Goal: Task Accomplishment & Management: Use online tool/utility

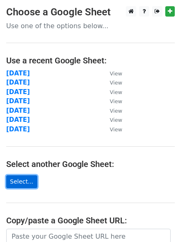
click at [25, 180] on link "Select..." at bounding box center [21, 181] width 31 height 13
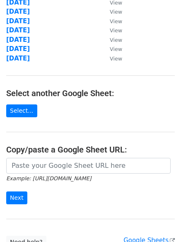
scroll to position [144, 0]
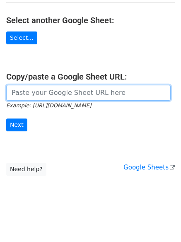
click at [64, 91] on input "url" at bounding box center [88, 93] width 165 height 16
paste input "https://docs.google.com/spreadsheets/d/10iI3TWOFe2gHVVs8VLOnxG-YkXm4NlUrZh8yMdn…"
type input "https://docs.google.com/spreadsheets/d/10iI3TWOFe2gHVVs8VLOnxG-YkXm4NlUrZh8yMdn…"
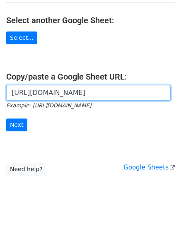
scroll to position [0, 186]
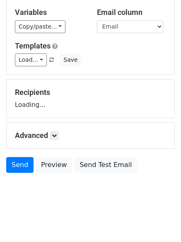
scroll to position [47, 0]
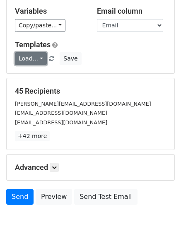
click at [36, 63] on link "Load..." at bounding box center [31, 58] width 32 height 13
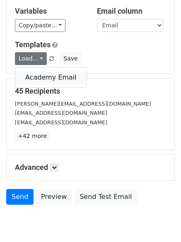
click at [69, 79] on link "Academy Email" at bounding box center [50, 77] width 71 height 13
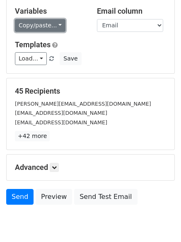
click at [48, 31] on link "Copy/paste..." at bounding box center [40, 25] width 51 height 13
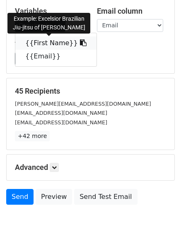
click at [42, 46] on link "{{First Name}}" at bounding box center [55, 42] width 81 height 13
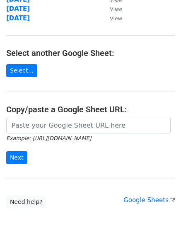
scroll to position [144, 0]
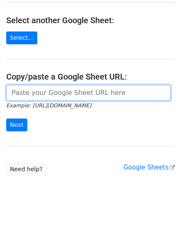
click at [82, 95] on input "url" at bounding box center [88, 93] width 165 height 16
paste input "[URL][DOMAIN_NAME]"
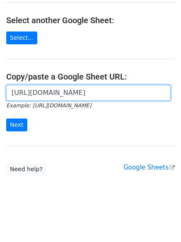
scroll to position [0, 179]
type input "[URL][DOMAIN_NAME]"
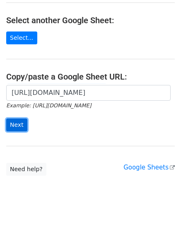
scroll to position [0, 0]
click at [20, 122] on input "Next" at bounding box center [16, 125] width 21 height 13
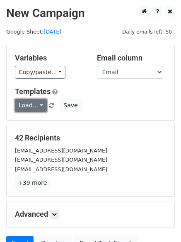
click at [29, 107] on link "Load..." at bounding box center [31, 105] width 32 height 13
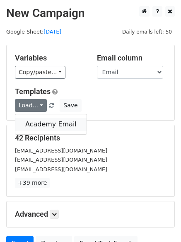
click at [29, 123] on link "Academy Email" at bounding box center [50, 124] width 71 height 13
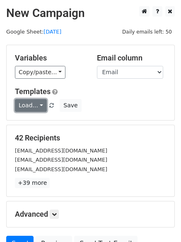
click at [28, 109] on link "Load..." at bounding box center [31, 105] width 32 height 13
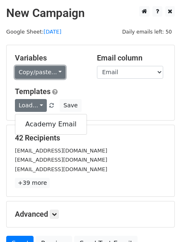
click at [47, 75] on link "Copy/paste..." at bounding box center [40, 72] width 51 height 13
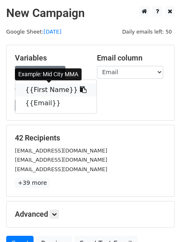
click at [46, 88] on link "{{First Name}}" at bounding box center [55, 89] width 81 height 13
